Goal: Transaction & Acquisition: Purchase product/service

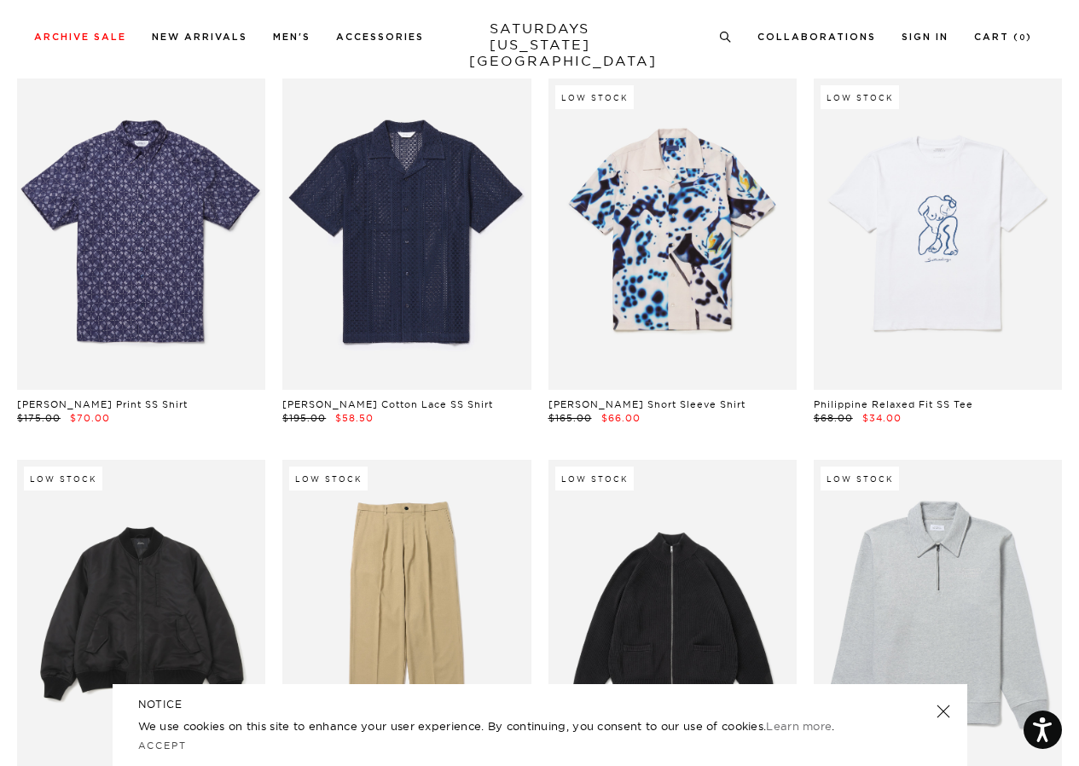
scroll to position [13818, 0]
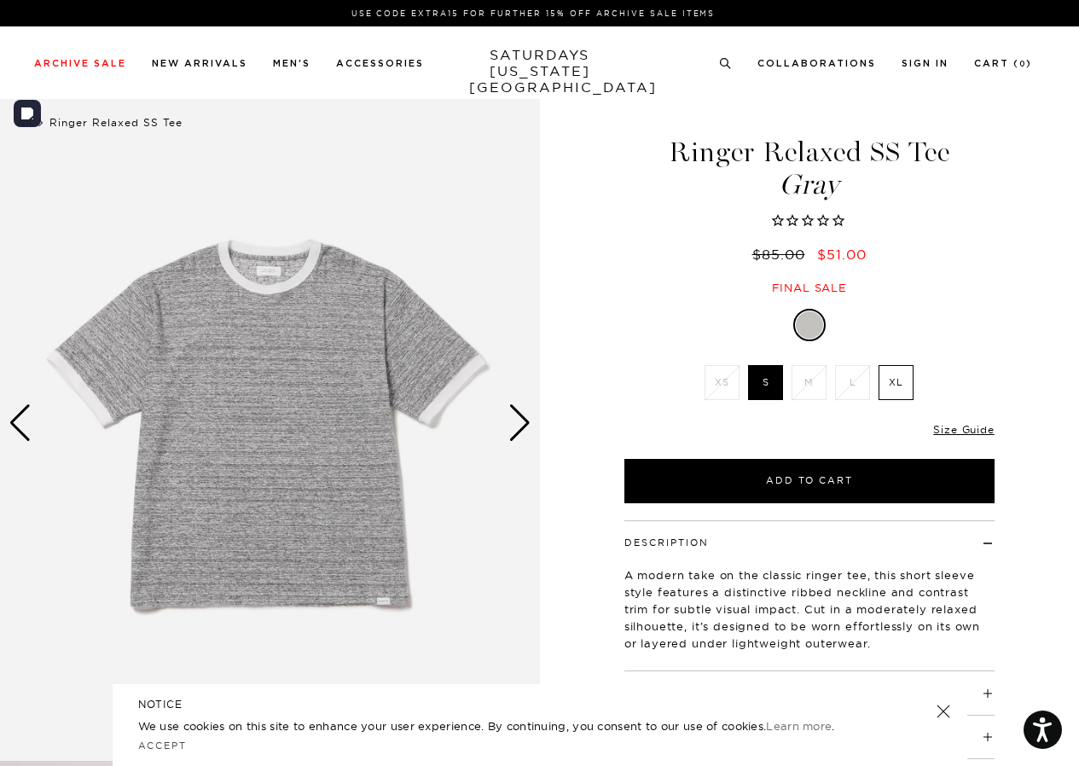
click at [522, 421] on div "Next slide" at bounding box center [519, 423] width 23 height 38
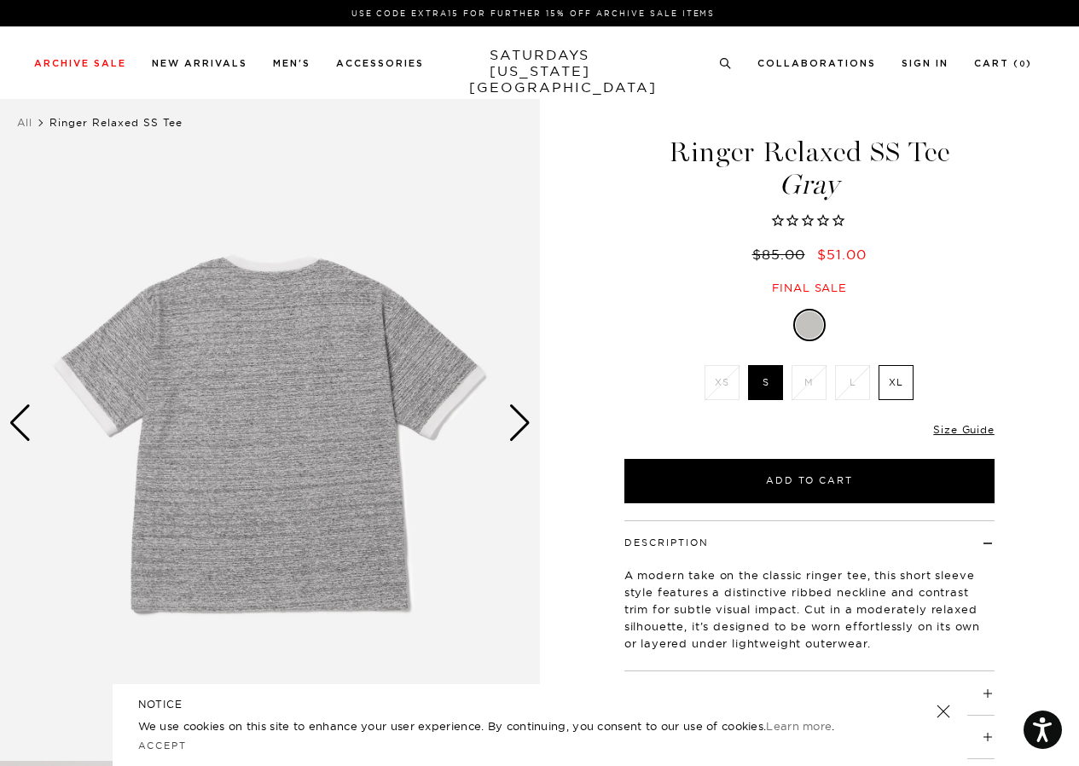
click at [522, 421] on div "Next slide" at bounding box center [519, 423] width 23 height 38
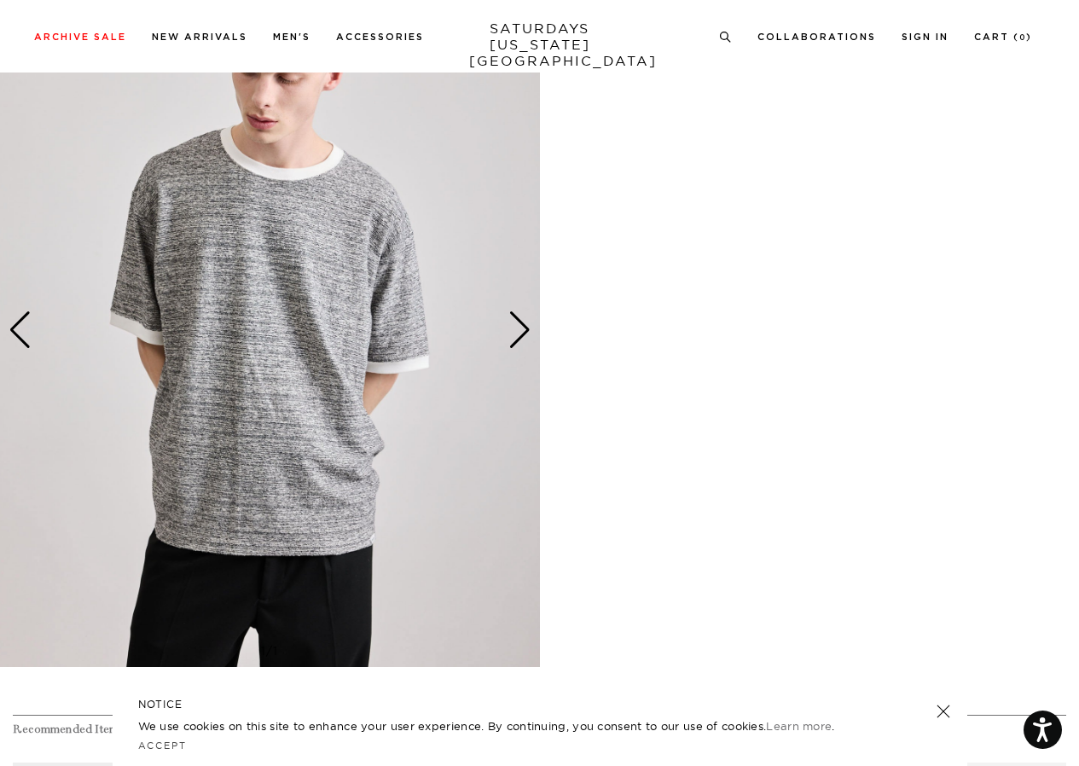
scroll to position [171, 0]
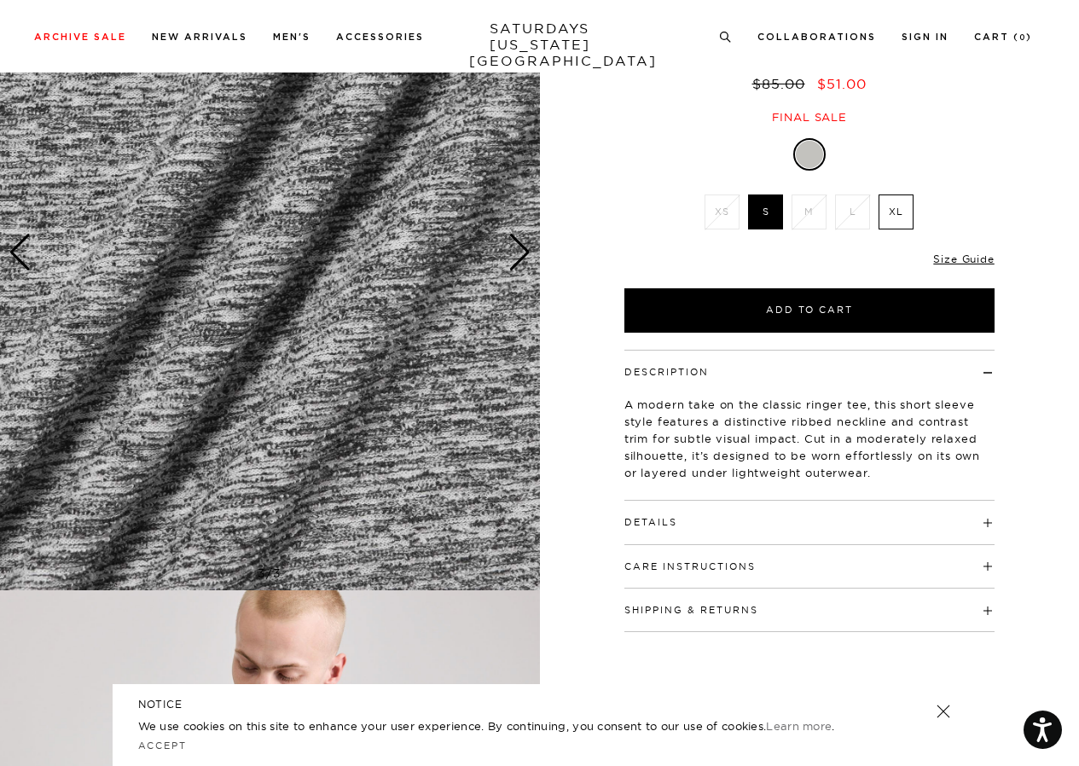
click at [775, 519] on h4 "Details" at bounding box center [809, 515] width 370 height 28
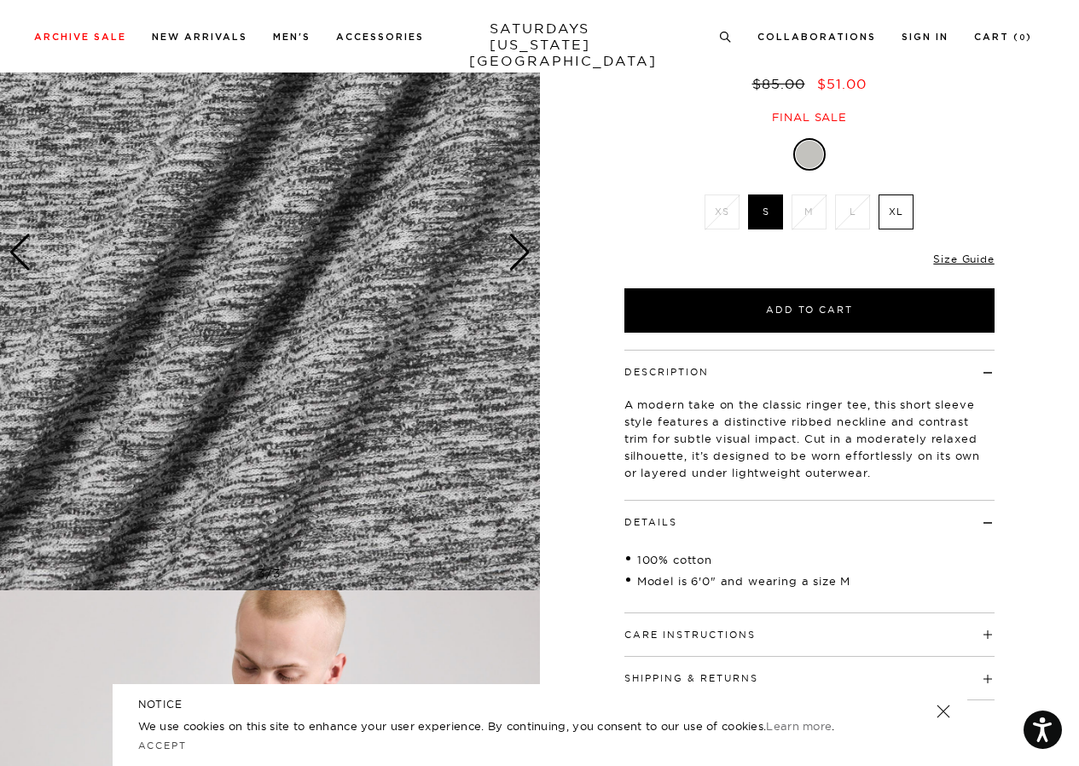
click at [513, 268] on div "Next slide" at bounding box center [519, 253] width 23 height 38
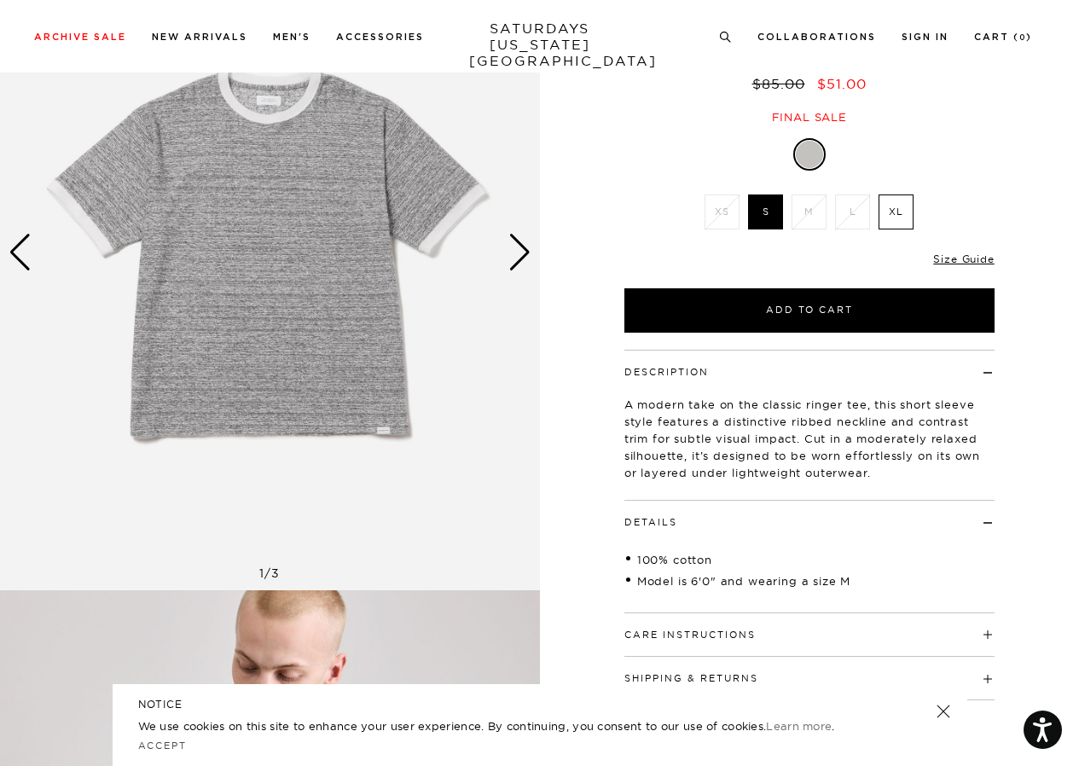
click at [520, 276] on img at bounding box center [270, 253] width 540 height 675
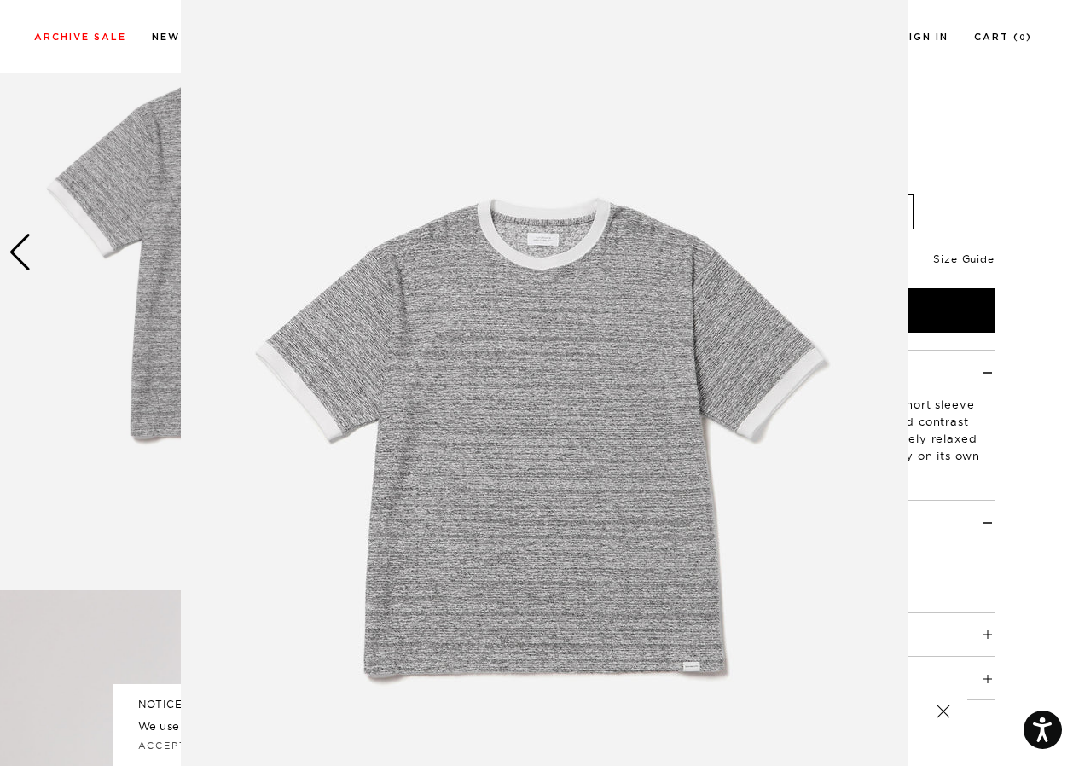
scroll to position [40, 0]
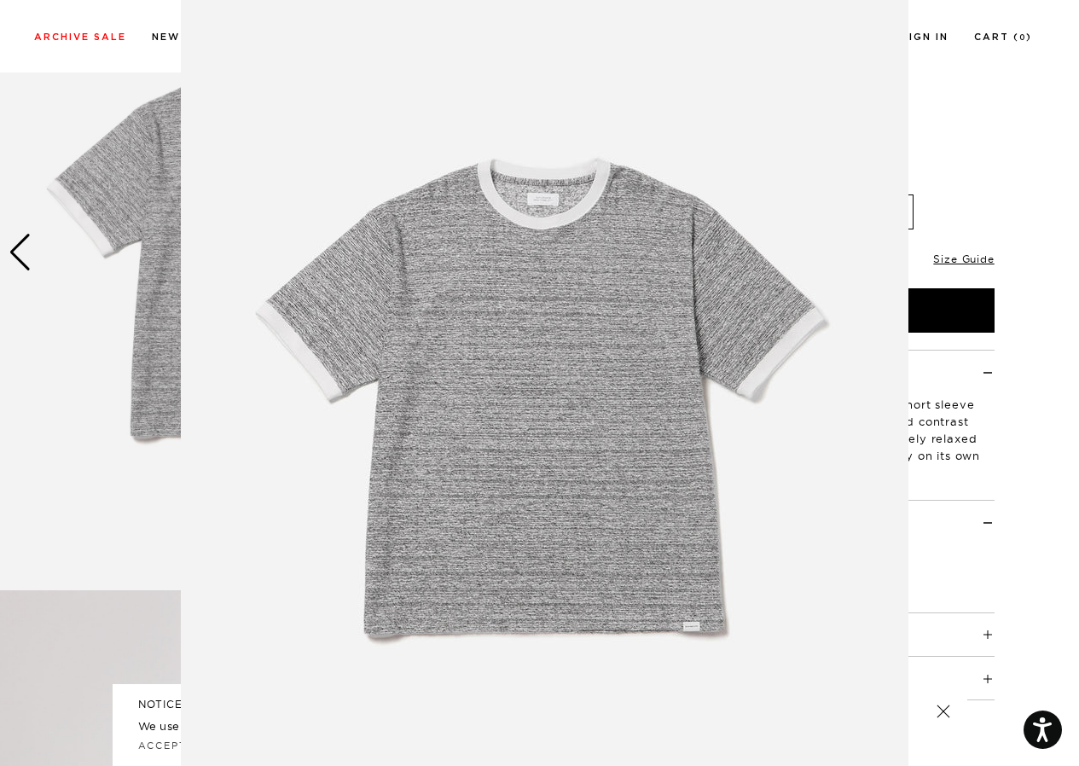
click at [514, 261] on img at bounding box center [545, 396] width 728 height 873
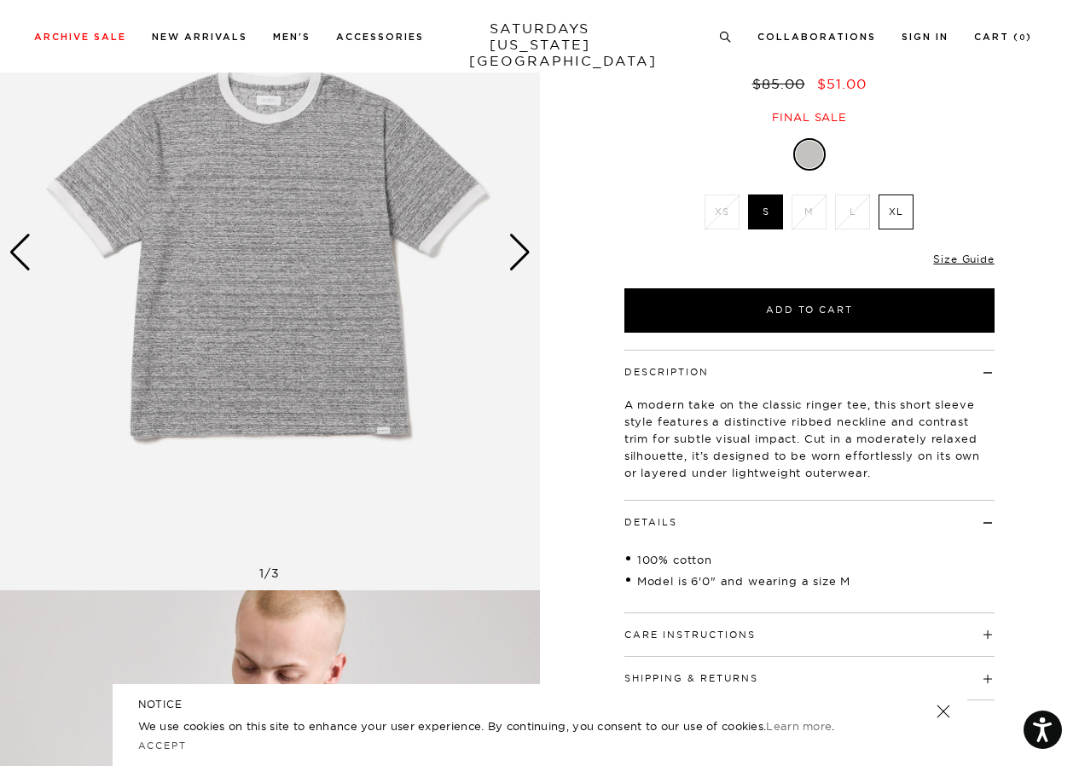
click at [513, 260] on div "Next slide" at bounding box center [519, 253] width 23 height 38
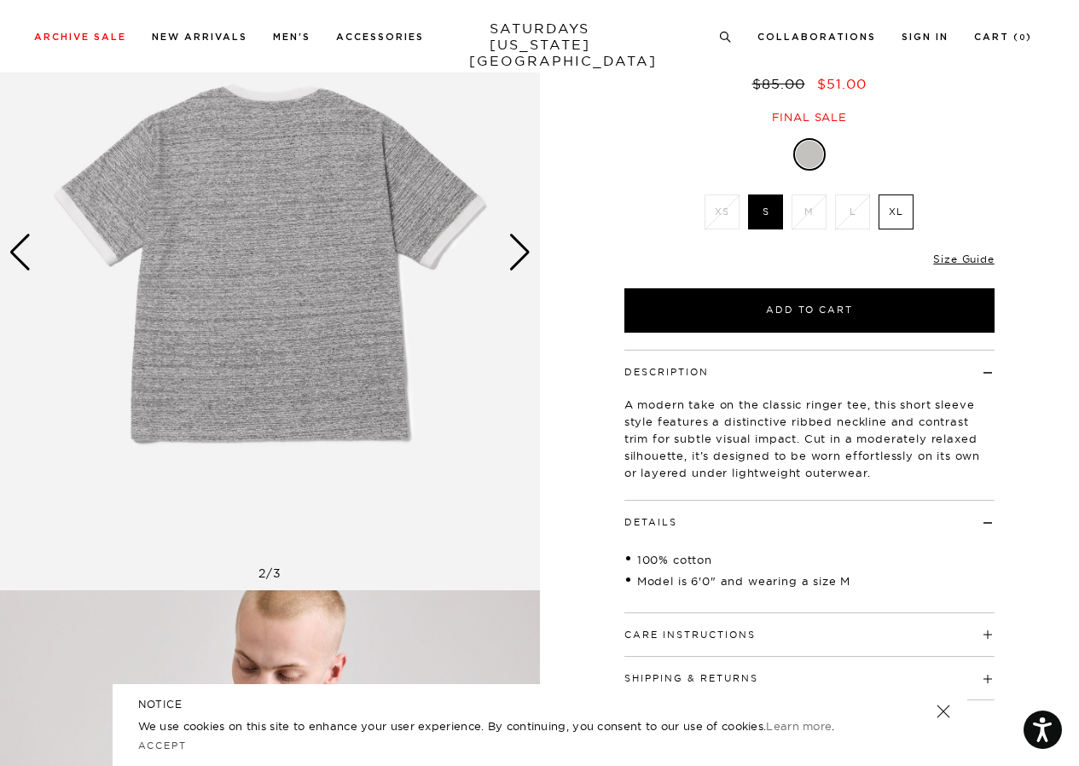
click at [513, 255] on div "Next slide" at bounding box center [519, 253] width 23 height 38
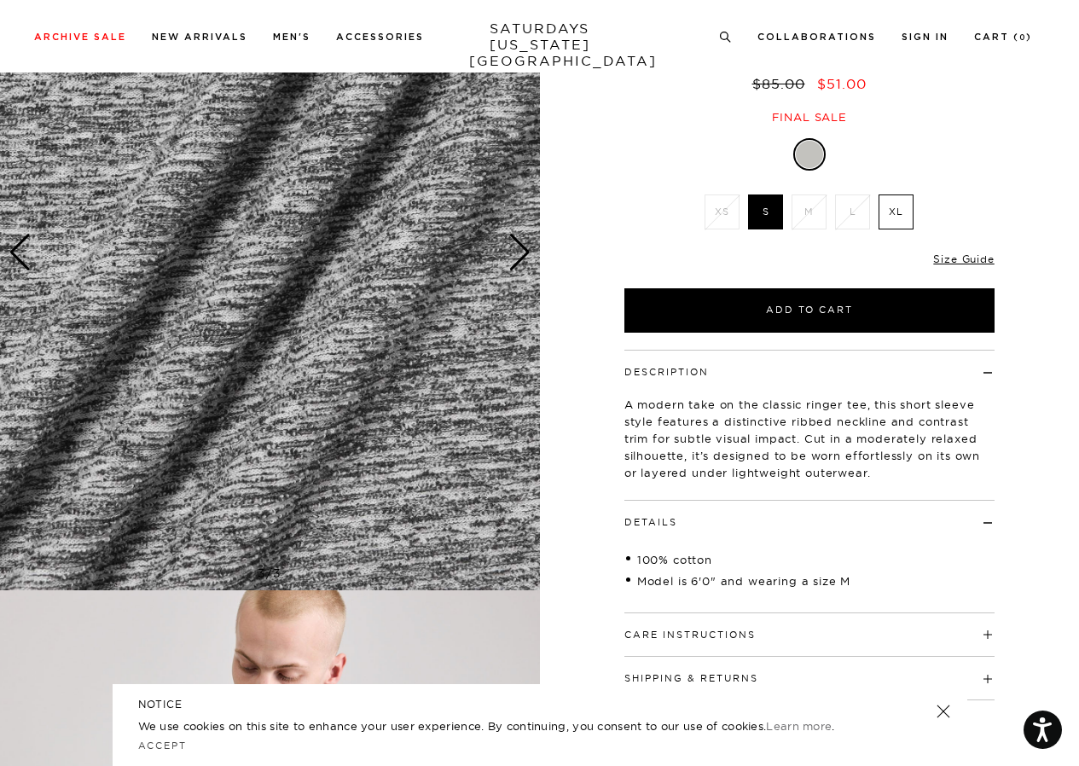
click at [513, 255] on div "Next slide" at bounding box center [519, 253] width 23 height 38
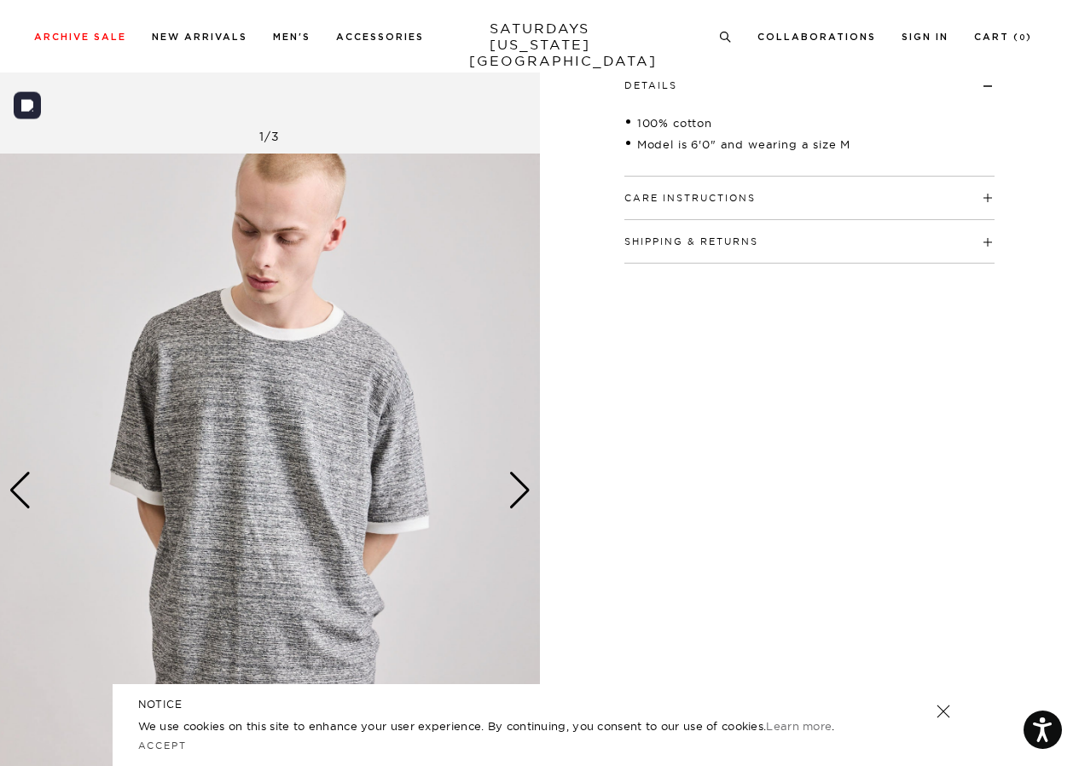
scroll to position [682, 0]
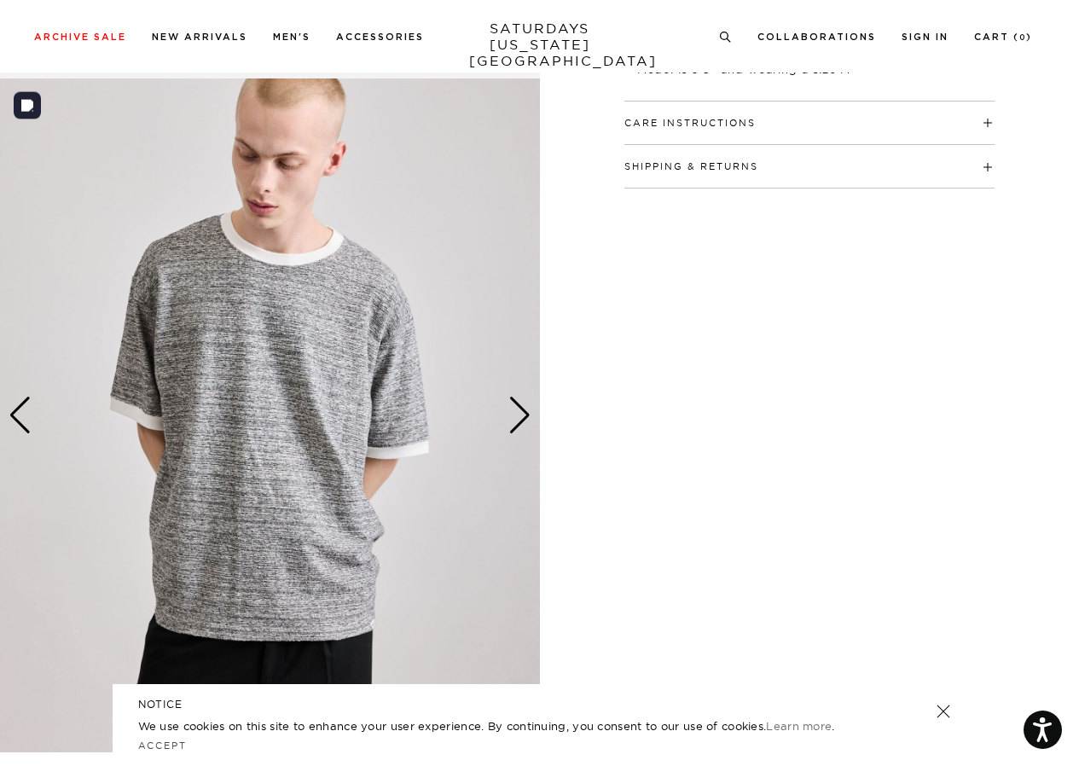
click at [513, 409] on div "Next slide" at bounding box center [519, 416] width 23 height 38
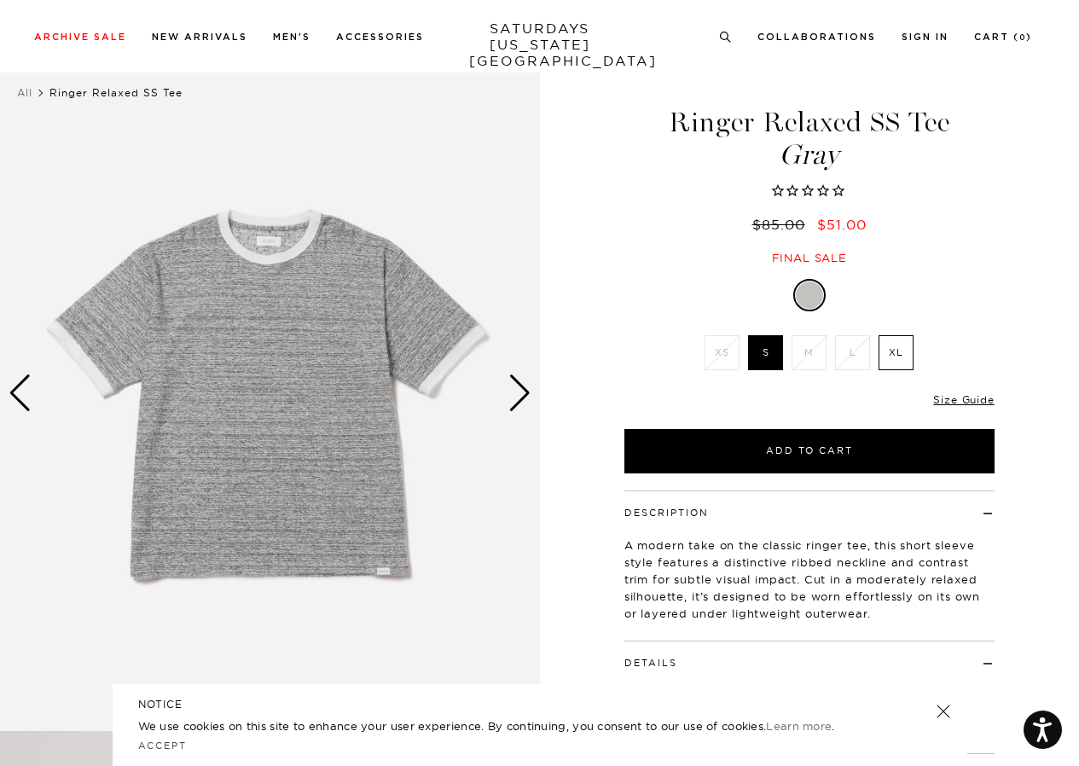
scroll to position [0, 0]
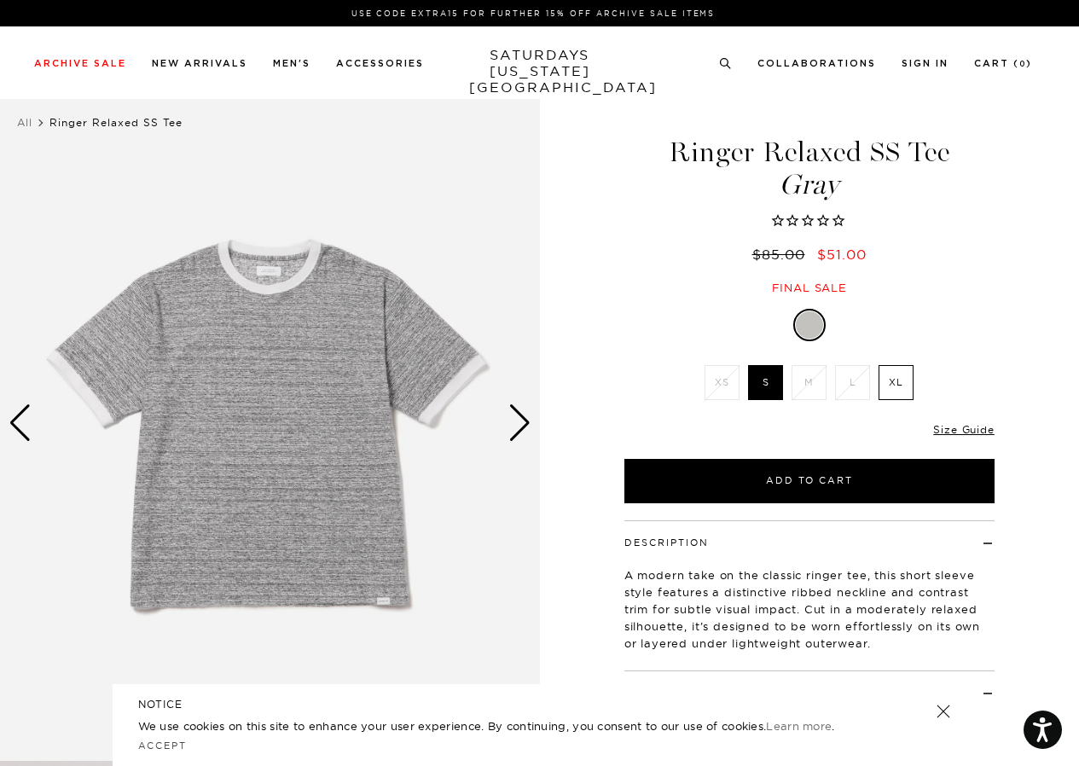
click at [903, 374] on label "XL" at bounding box center [896, 382] width 35 height 35
click at [0, 0] on input "XL" at bounding box center [0, 0] width 0 height 0
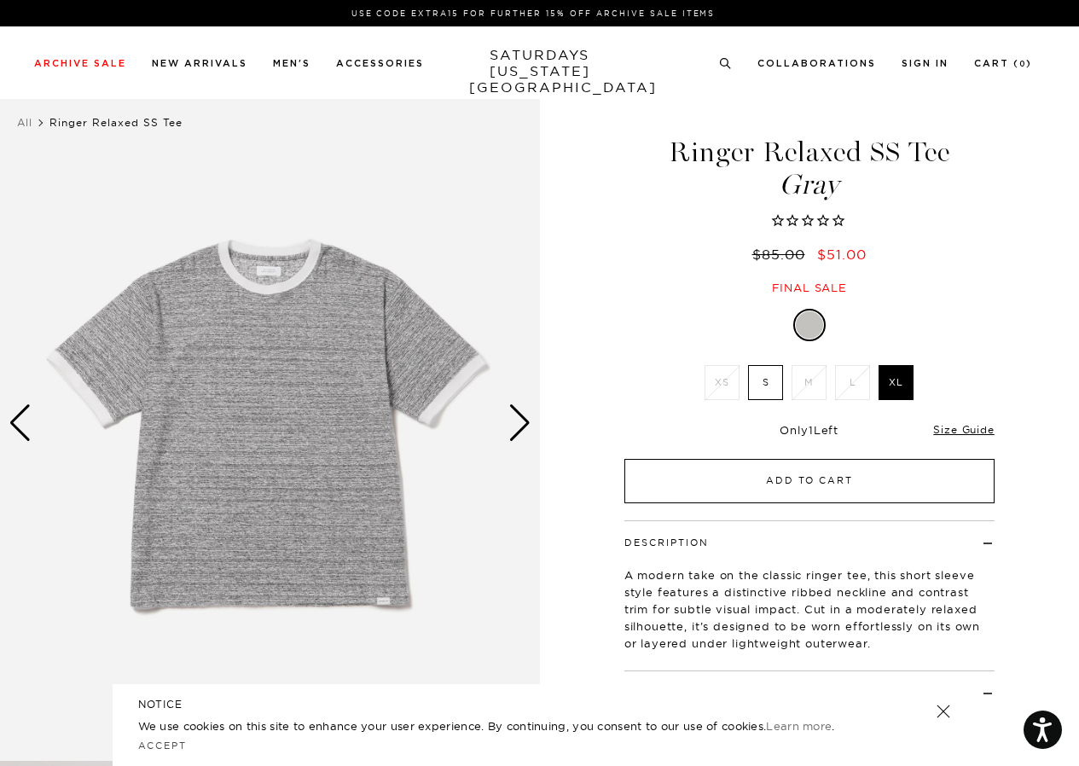
click at [848, 490] on button "Add to Cart" at bounding box center [809, 481] width 370 height 44
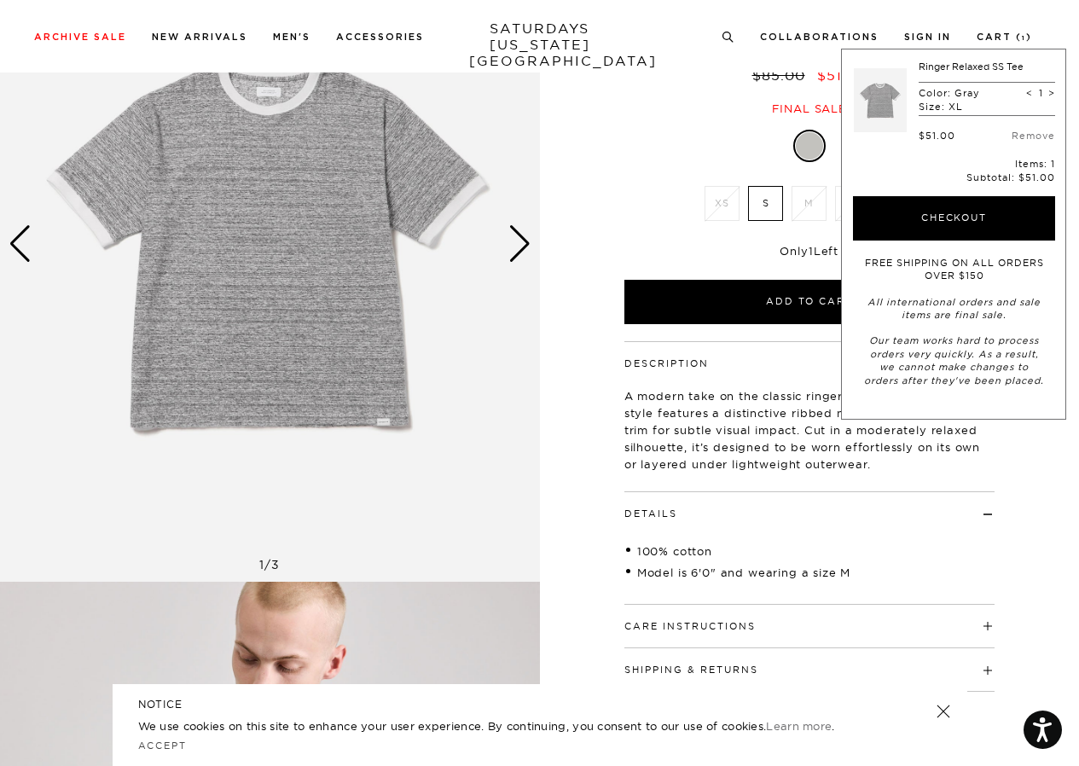
scroll to position [342, 0]
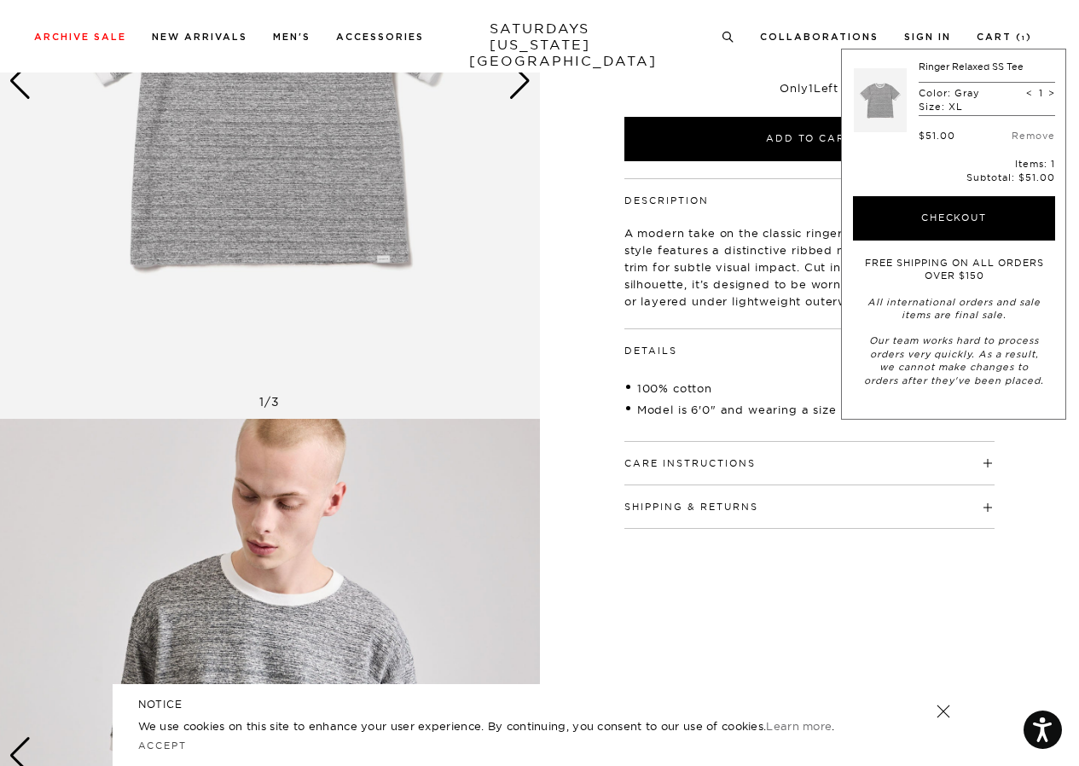
click at [717, 468] on button "Care Instructions" at bounding box center [689, 463] width 131 height 9
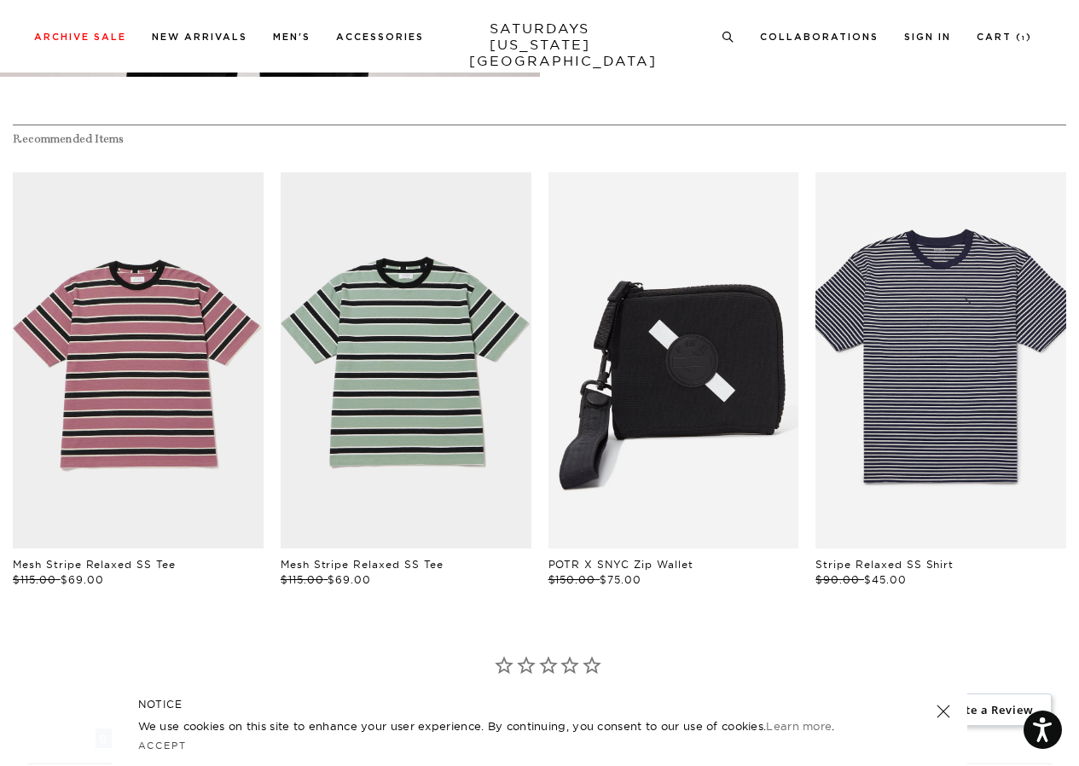
scroll to position [1792, 0]
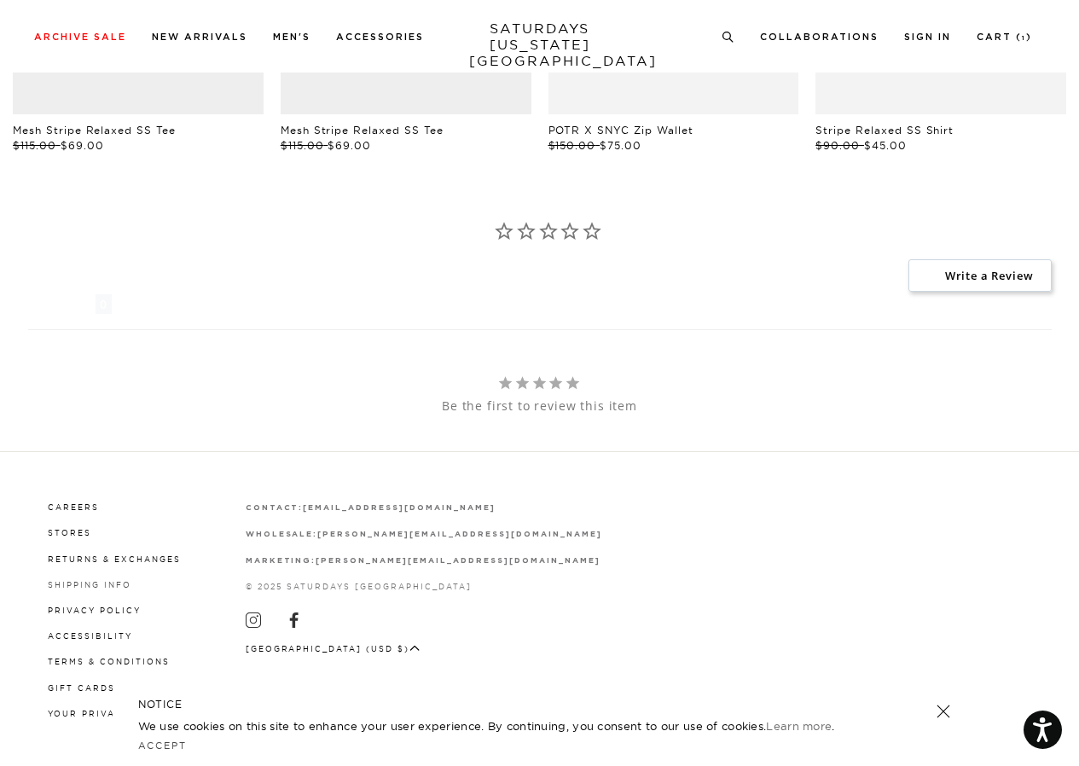
click at [96, 586] on link "Shipping Info" at bounding box center [90, 584] width 84 height 9
